Goal: Obtain resource: Download file/media

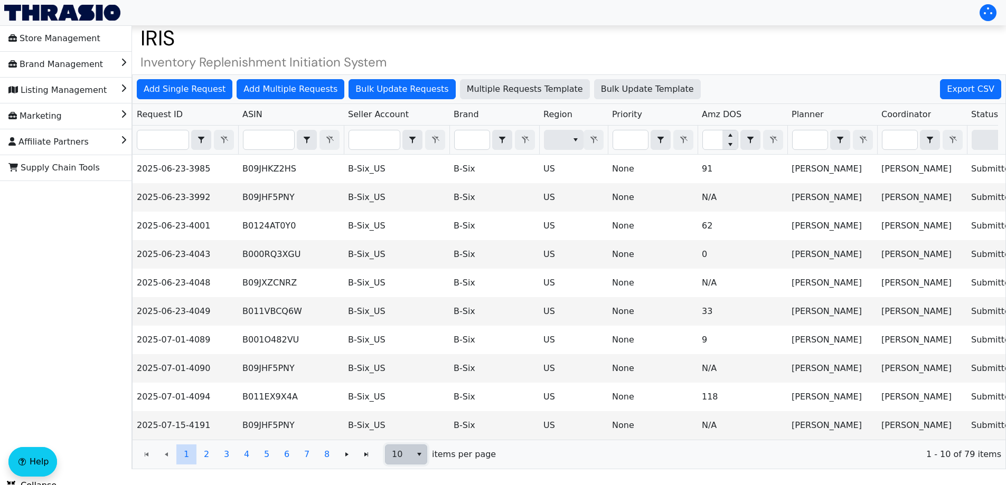
click at [410, 459] on span "10" at bounding box center [398, 454] width 26 height 19
click at [409, 438] on li "100" at bounding box center [405, 443] width 41 height 17
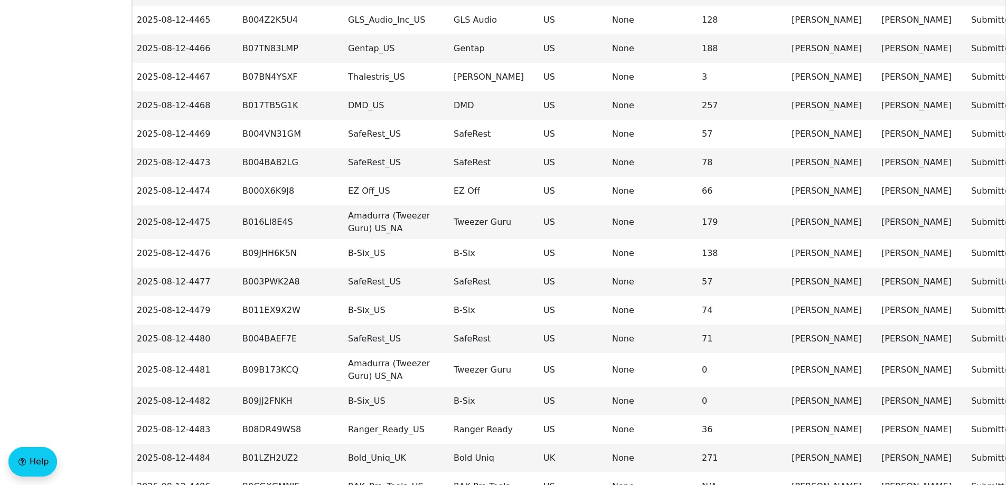
scroll to position [2017, 0]
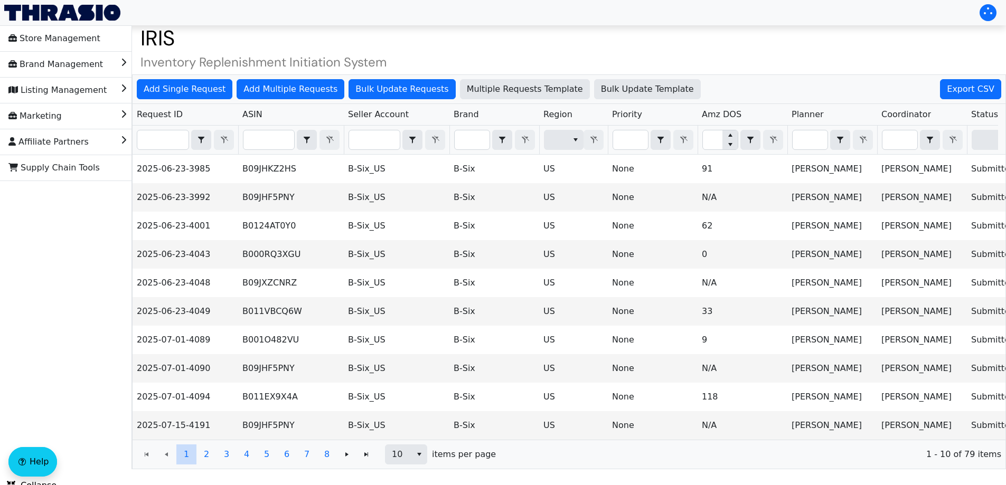
scroll to position [18, 0]
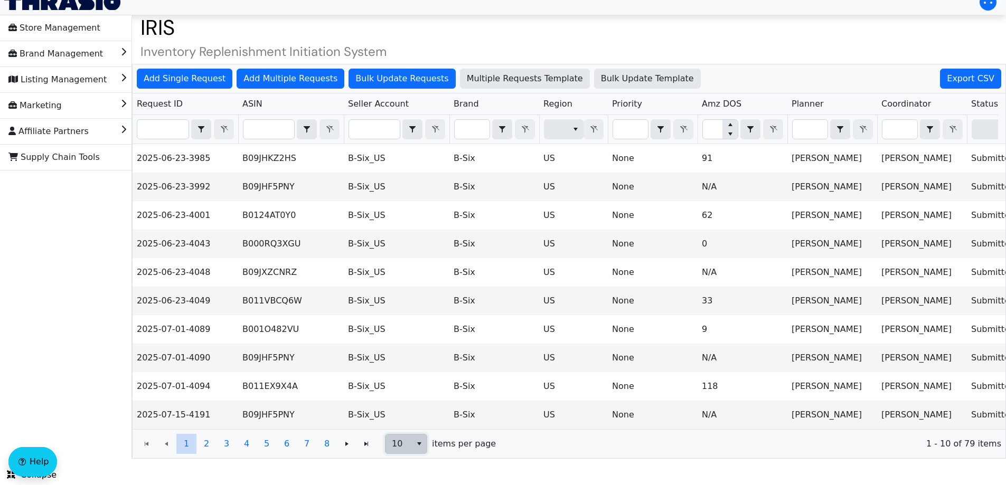
click at [397, 450] on span "10" at bounding box center [398, 443] width 26 height 19
click at [402, 430] on span "100" at bounding box center [402, 433] width 16 height 13
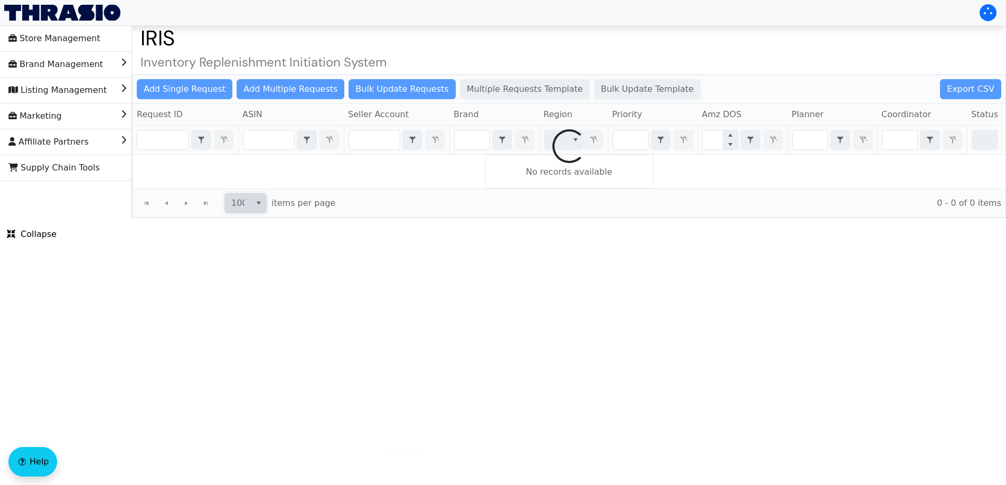
scroll to position [0, 0]
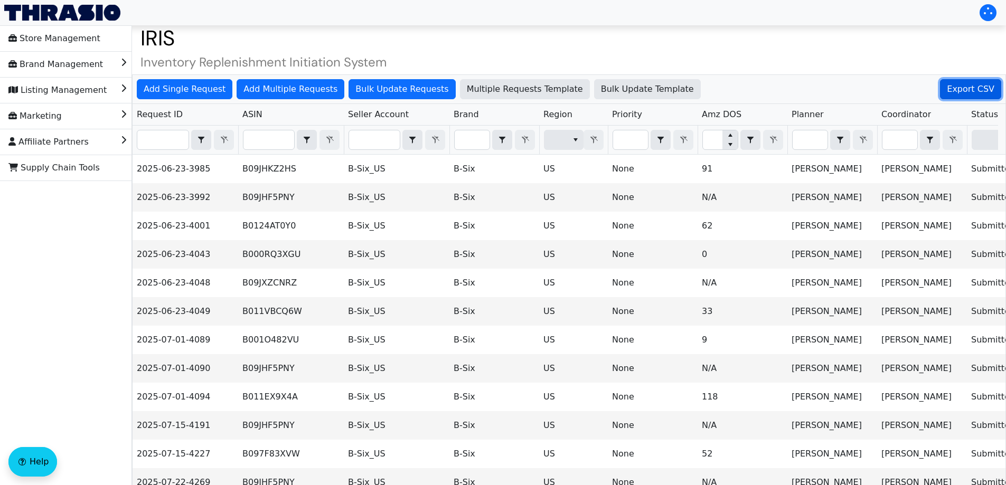
click at [960, 94] on span "Export CSV" at bounding box center [970, 89] width 48 height 13
